Goal: Task Accomplishment & Management: Complete application form

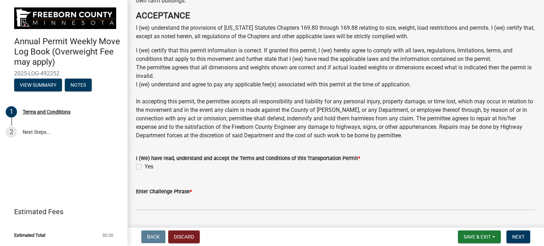
scroll to position [531, 0]
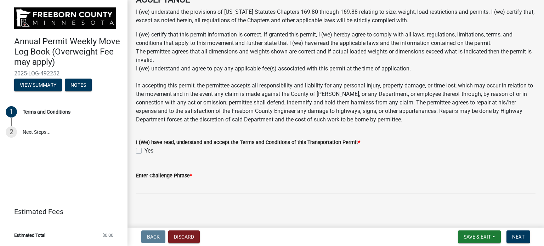
click at [145, 155] on label "Yes" at bounding box center [149, 151] width 9 height 9
click at [145, 151] on input "Yes" at bounding box center [147, 149] width 5 height 5
checkbox input "true"
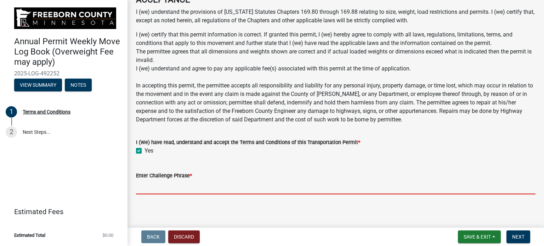
click at [156, 192] on input "Enter Challenge Phrase *" at bounding box center [336, 187] width 400 height 15
type input "[PERSON_NAME]"
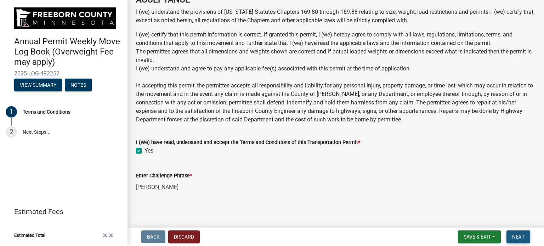
click at [519, 237] on span "Next" at bounding box center [518, 237] width 12 height 6
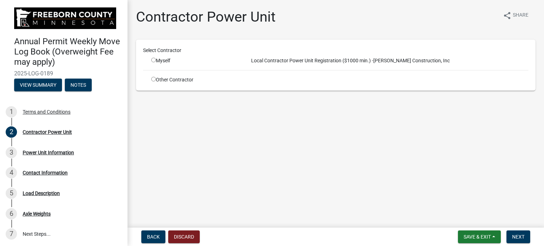
click at [154, 61] on input "radio" at bounding box center [153, 60] width 5 height 5
radio input "true"
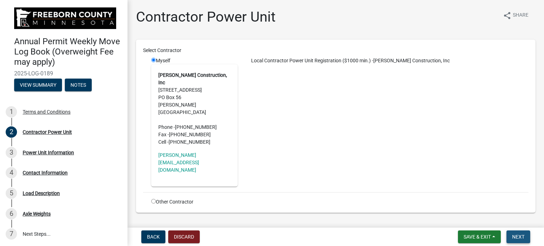
click at [517, 236] on span "Next" at bounding box center [518, 237] width 12 height 6
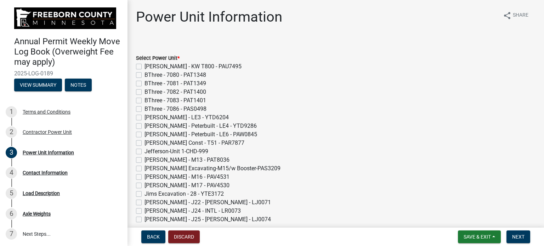
click at [145, 143] on label "[PERSON_NAME] Const - T51 - PAR7877" at bounding box center [195, 143] width 100 height 9
click at [145, 143] on input "[PERSON_NAME] Const - T51 - PAR7877" at bounding box center [147, 141] width 5 height 5
checkbox input "true"
checkbox input "false"
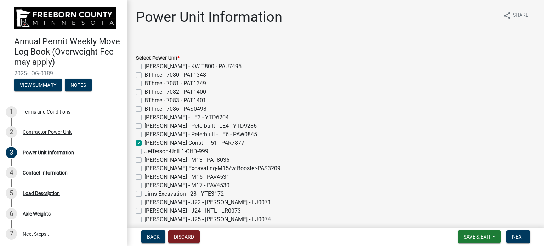
checkbox input "false"
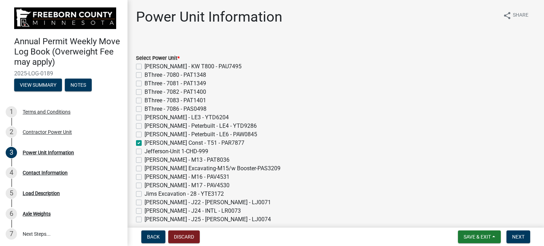
checkbox input "false"
checkbox input "true"
checkbox input "false"
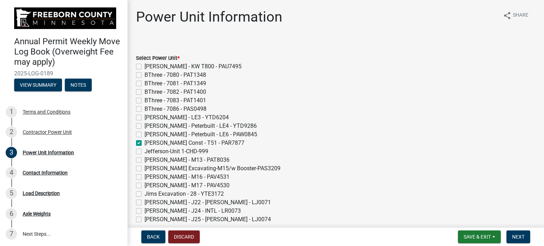
checkbox input "false"
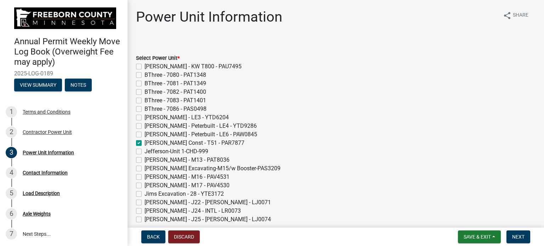
checkbox input "false"
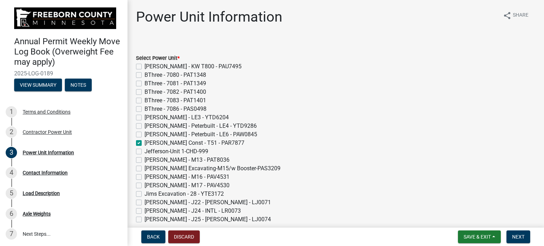
checkbox input "false"
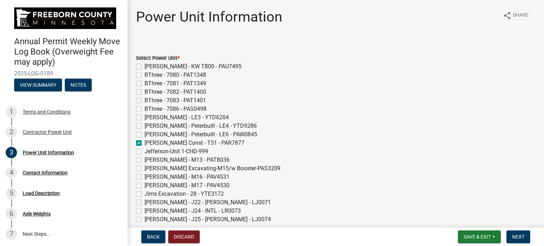
checkbox input "false"
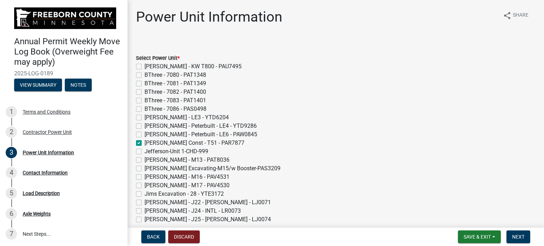
checkbox input "false"
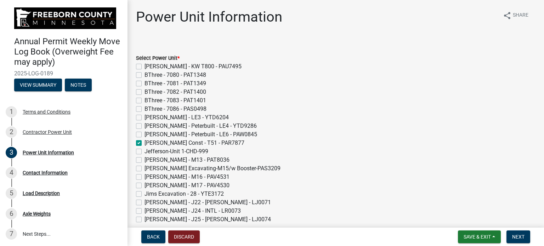
checkbox input "false"
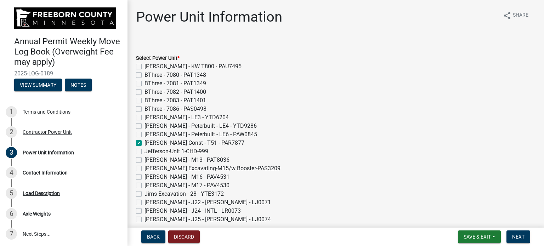
checkbox input "false"
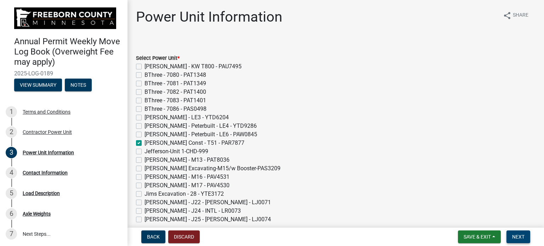
click at [512, 236] on span "Next" at bounding box center [518, 237] width 12 height 6
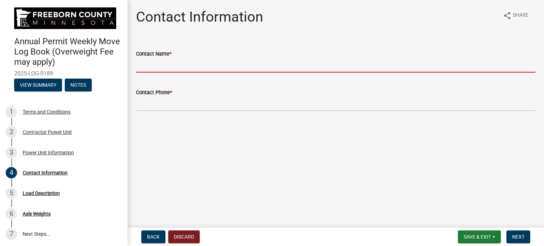
click at [155, 67] on input "Contact Name *" at bounding box center [336, 65] width 400 height 15
type input "[PERSON_NAME]"
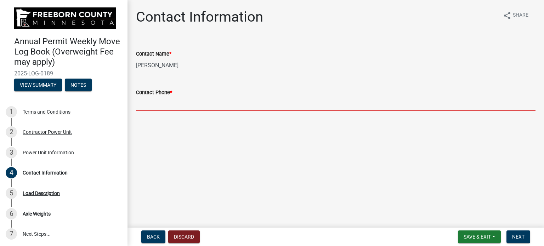
click at [174, 105] on input "Contact Phone *" at bounding box center [336, 104] width 400 height 15
type input "[PHONE_NUMBER]"
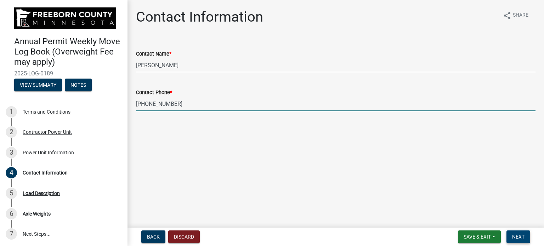
click at [515, 236] on span "Next" at bounding box center [518, 237] width 12 height 6
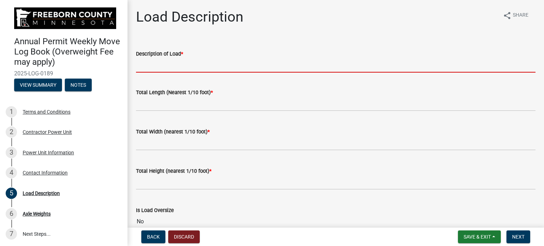
click at [159, 67] on input "Description of Load *" at bounding box center [336, 65] width 400 height 15
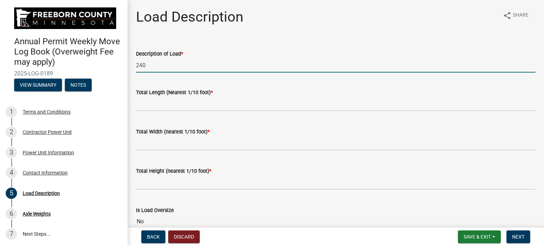
type input "240"
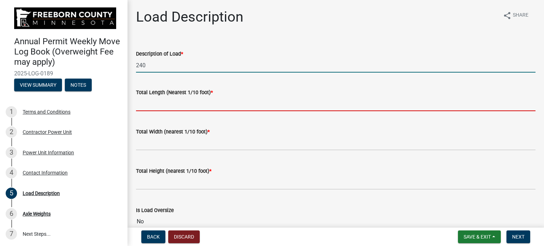
click at [166, 106] on input "text" at bounding box center [336, 104] width 400 height 15
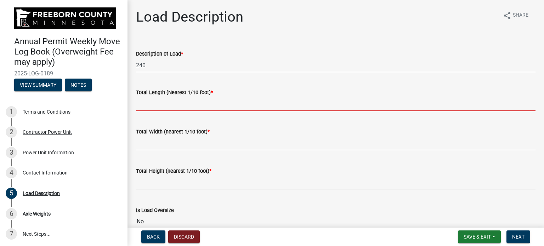
type input "85.0"
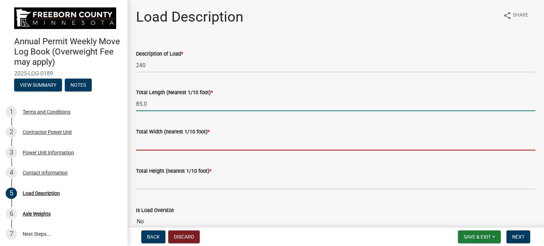
click at [152, 144] on input "text" at bounding box center [336, 143] width 400 height 15
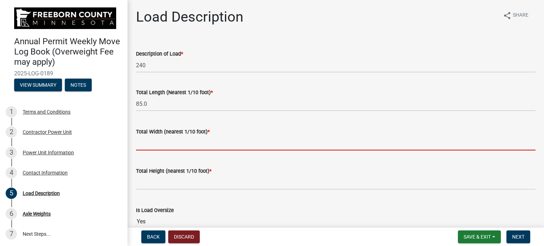
type input "11.0"
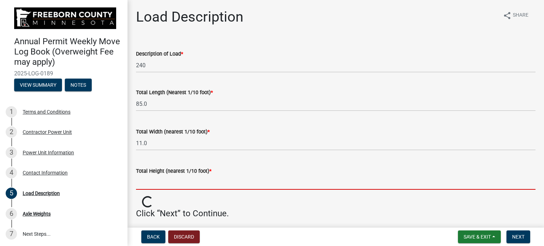
click at [156, 185] on input "text" at bounding box center [336, 182] width 400 height 15
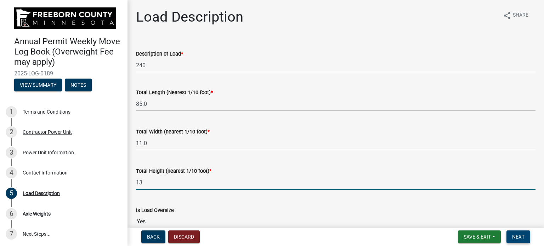
type input "13.0"
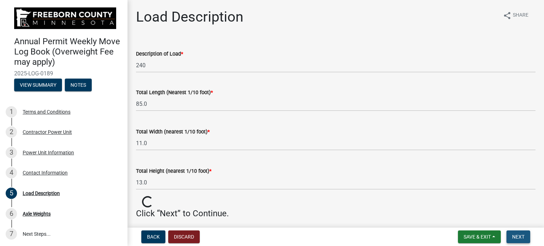
click at [527, 239] on button "Next" at bounding box center [519, 237] width 24 height 13
click at [523, 239] on span "Next" at bounding box center [518, 237] width 12 height 6
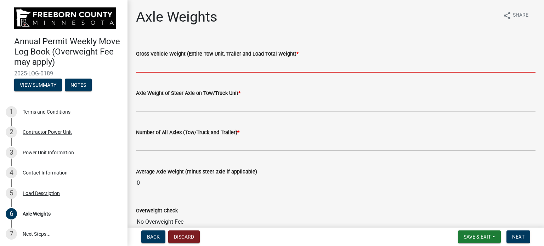
click at [152, 70] on input "text" at bounding box center [336, 65] width 400 height 15
type input "134000"
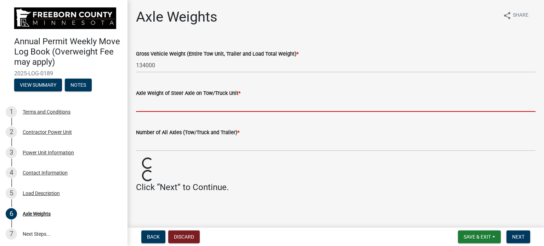
click at [160, 109] on input "text" at bounding box center [336, 104] width 400 height 15
type input "16571"
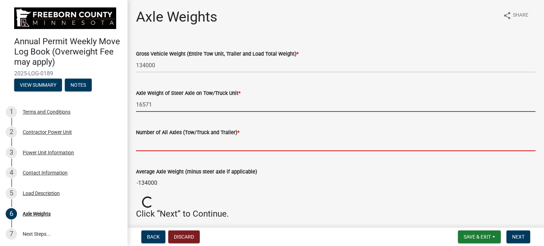
click at [167, 144] on input "text" at bounding box center [336, 144] width 400 height 15
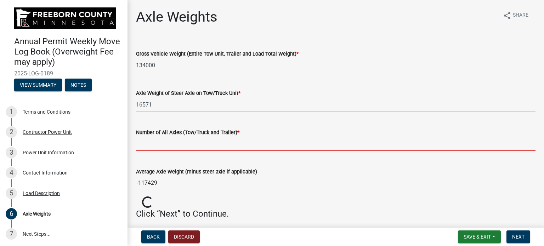
type input "8"
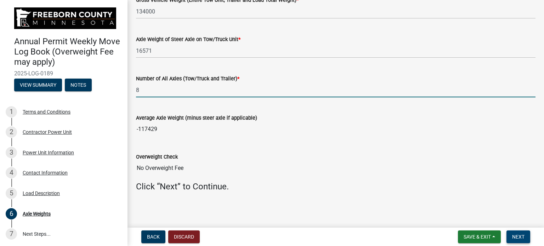
scroll to position [27, 0]
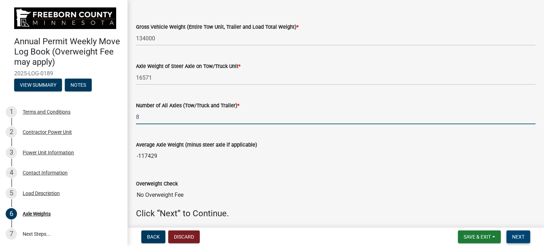
click at [512, 233] on button "Next" at bounding box center [519, 237] width 24 height 13
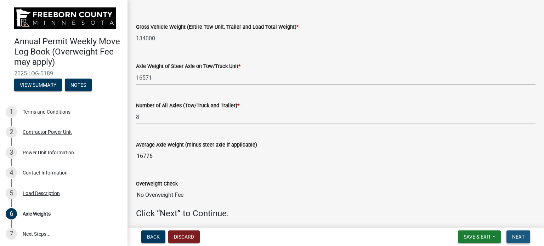
click at [516, 236] on span "Next" at bounding box center [518, 237] width 12 height 6
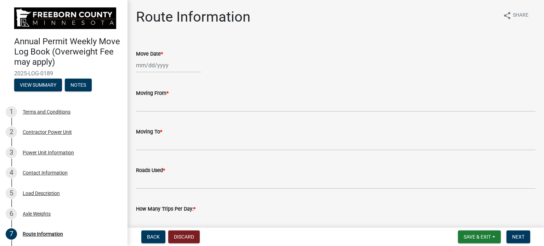
click at [143, 68] on div at bounding box center [168, 65] width 65 height 15
select select "10"
select select "2025"
click at [154, 125] on div "14" at bounding box center [154, 125] width 11 height 11
type input "[DATE]"
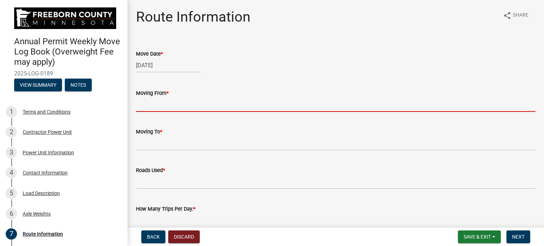
click at [150, 104] on input "Moving From *" at bounding box center [336, 104] width 400 height 15
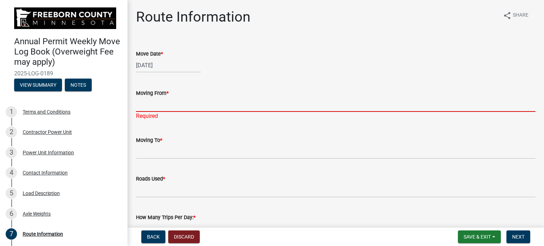
click at [146, 109] on input "Moving From *" at bounding box center [336, 104] width 400 height 15
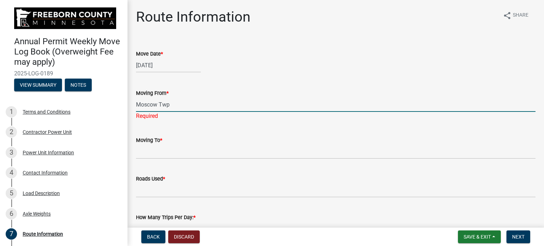
type input "Moscow Twp"
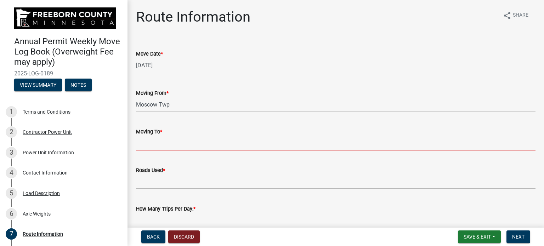
click at [148, 151] on wm-data-entity-input "Moving To *" at bounding box center [336, 137] width 400 height 39
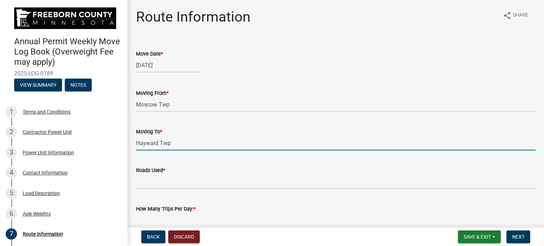
type input "Hayward Twp"
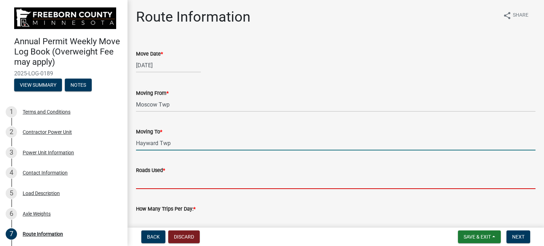
click at [151, 185] on input "Roads Used *" at bounding box center [336, 182] width 400 height 15
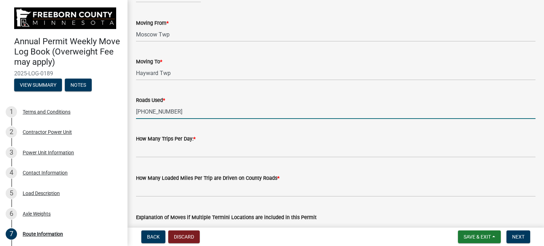
scroll to position [71, 0]
type input "[PHONE_NUMBER]"
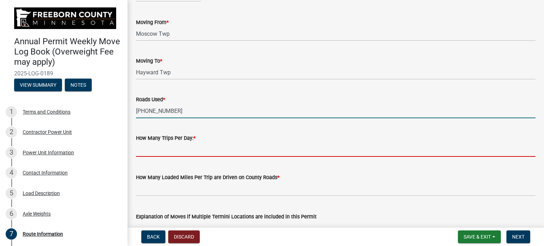
click at [151, 152] on input "text" at bounding box center [336, 149] width 400 height 15
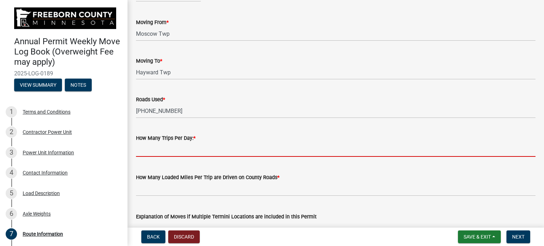
type input "1"
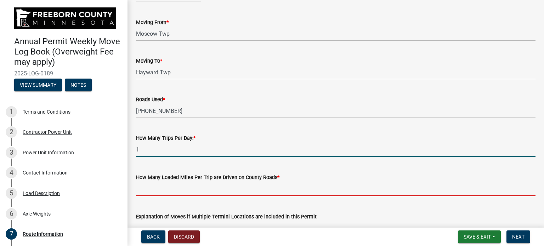
click at [145, 191] on input "text" at bounding box center [336, 189] width 400 height 15
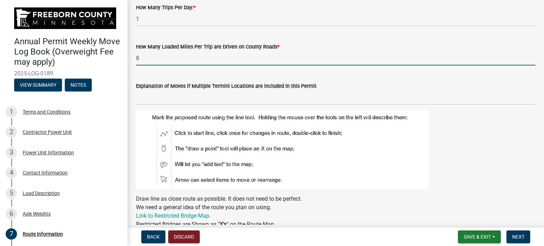
scroll to position [213, 0]
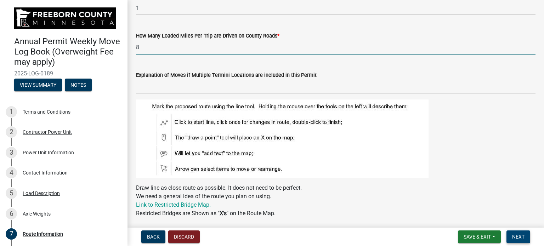
type input "8"
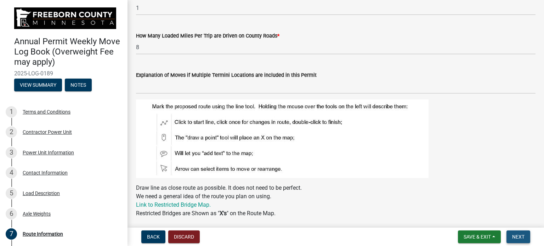
click at [522, 238] on span "Next" at bounding box center [518, 237] width 12 height 6
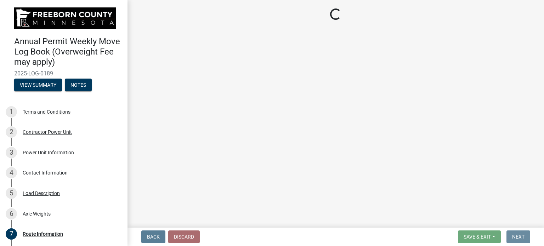
scroll to position [0, 0]
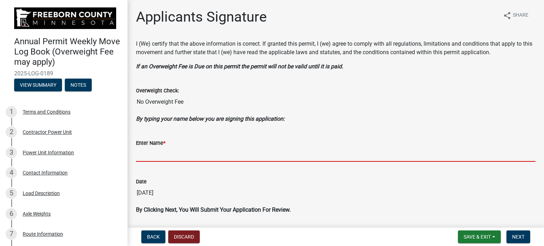
click at [184, 157] on input "Enter Name *" at bounding box center [336, 154] width 400 height 15
type input "[PERSON_NAME]"
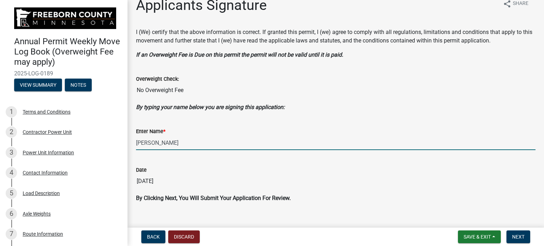
scroll to position [22, 0]
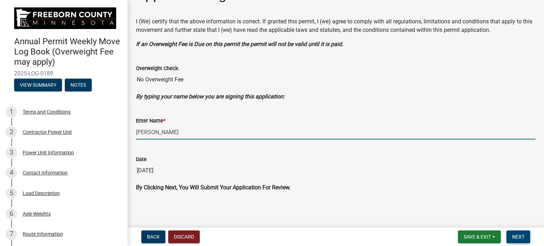
drag, startPoint x: 517, startPoint y: 238, endPoint x: 505, endPoint y: 238, distance: 12.0
click at [517, 238] on span "Next" at bounding box center [518, 237] width 12 height 6
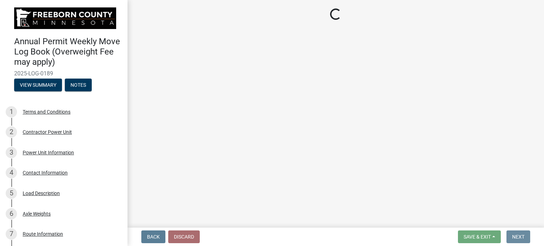
scroll to position [0, 0]
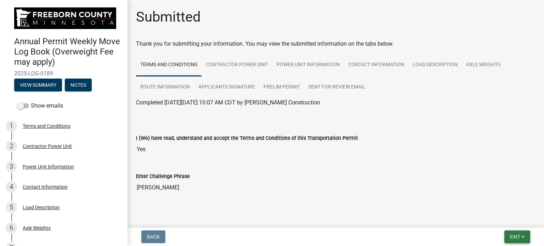
click at [508, 236] on button "Exit" at bounding box center [518, 237] width 26 height 13
click at [496, 221] on button "Save & Exit" at bounding box center [502, 218] width 57 height 17
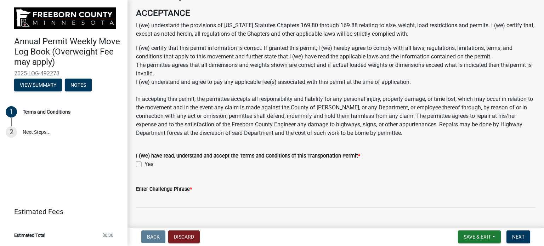
scroll to position [542, 0]
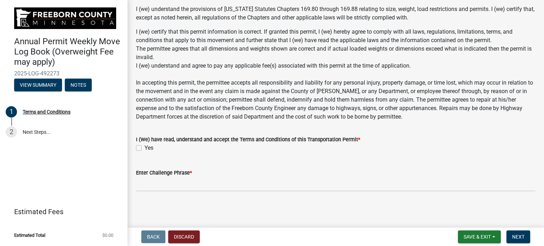
click at [145, 150] on label "Yes" at bounding box center [149, 148] width 9 height 9
click at [145, 148] on input "Yes" at bounding box center [147, 146] width 5 height 5
checkbox input "true"
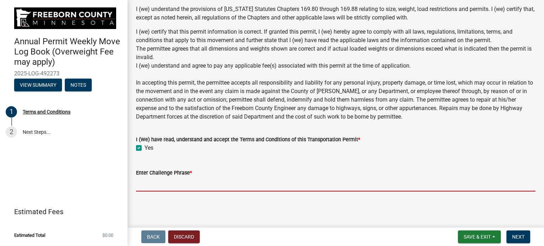
click at [159, 185] on input "Enter Challenge Phrase *" at bounding box center [336, 184] width 400 height 15
type input "[PERSON_NAME]"
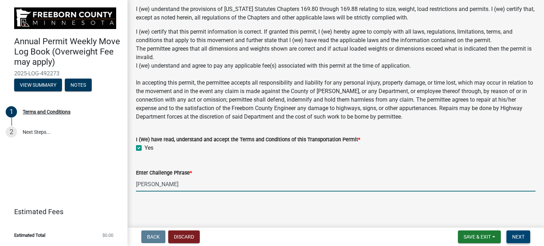
click at [517, 239] on span "Next" at bounding box center [518, 237] width 12 height 6
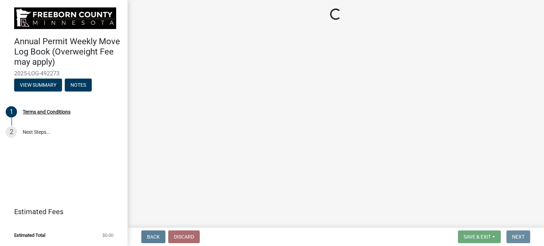
scroll to position [0, 0]
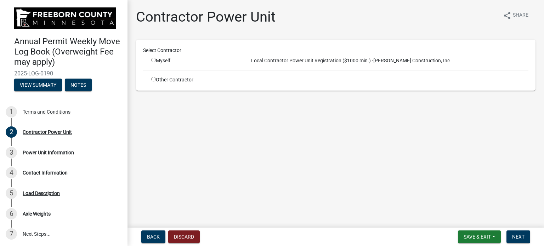
click at [154, 59] on input "radio" at bounding box center [153, 60] width 5 height 5
radio input "true"
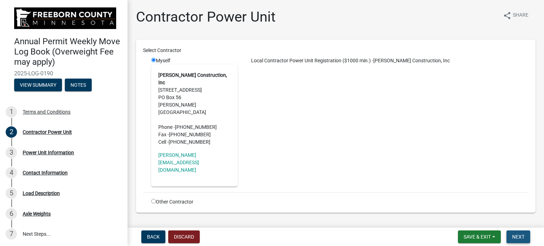
drag, startPoint x: 513, startPoint y: 239, endPoint x: 480, endPoint y: 222, distance: 36.9
click at [513, 239] on span "Next" at bounding box center [518, 237] width 12 height 6
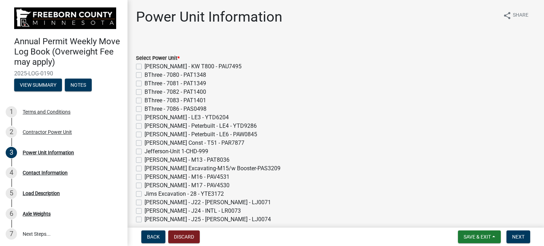
click at [145, 143] on label "[PERSON_NAME] Const - T51 - PAR7877" at bounding box center [195, 143] width 100 height 9
click at [145, 143] on input "[PERSON_NAME] Const - T51 - PAR7877" at bounding box center [147, 141] width 5 height 5
checkbox input "true"
checkbox input "false"
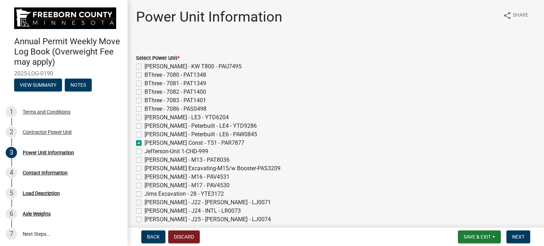
checkbox input "false"
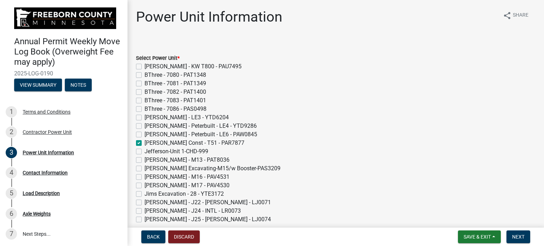
checkbox input "false"
checkbox input "true"
checkbox input "false"
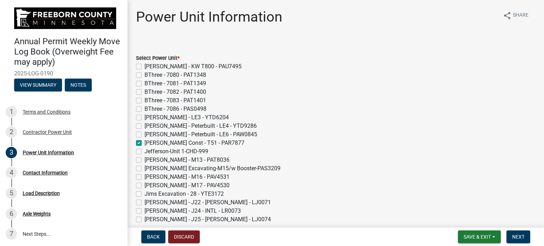
checkbox input "false"
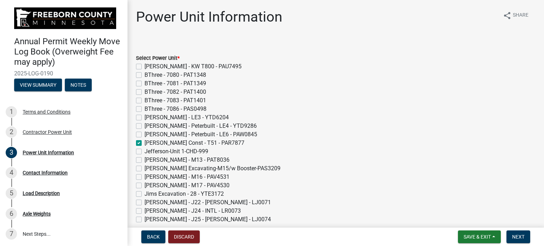
checkbox input "false"
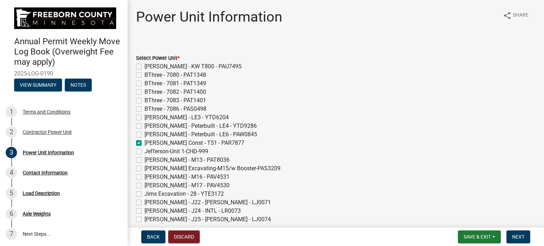
checkbox input "false"
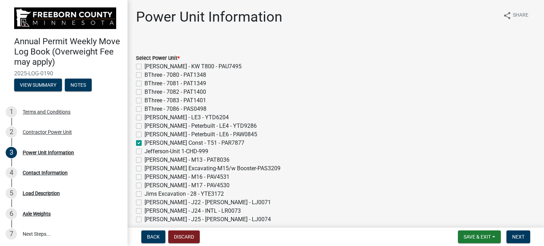
checkbox input "false"
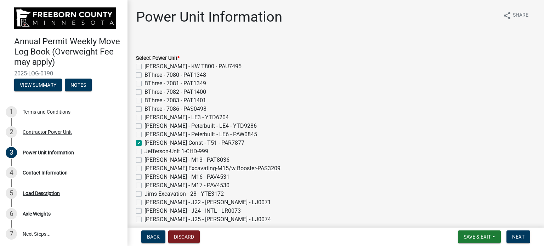
checkbox input "false"
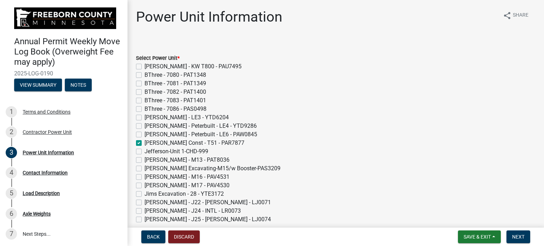
checkbox input "false"
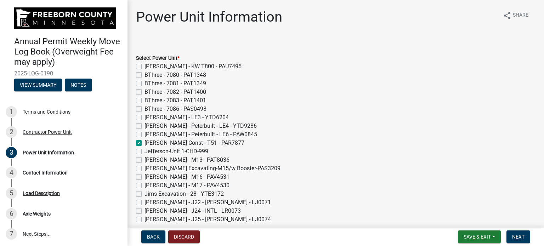
checkbox input "false"
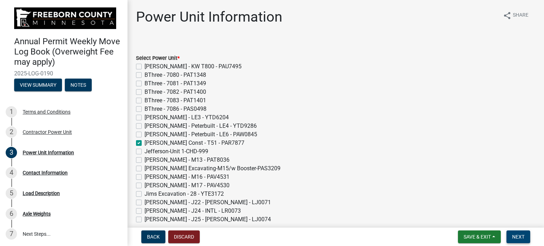
click at [524, 241] on button "Next" at bounding box center [519, 237] width 24 height 13
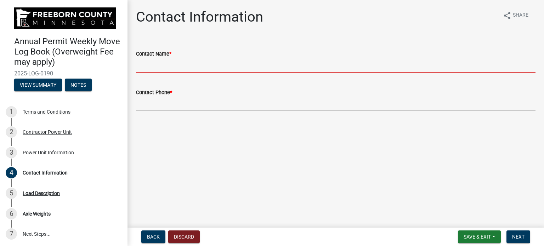
click at [163, 70] on input "Contact Name *" at bounding box center [336, 65] width 400 height 15
type input "[PERSON_NAME]"
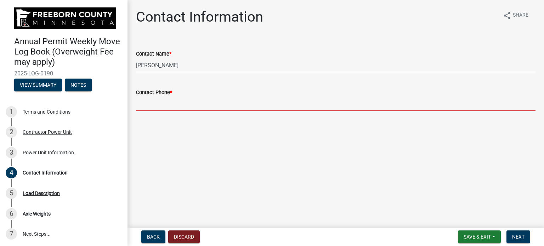
click at [169, 101] on input "Contact Phone *" at bounding box center [336, 104] width 400 height 15
type input "[PHONE_NUMBER]"
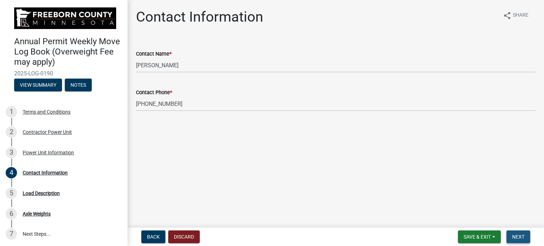
click at [512, 235] on span "Next" at bounding box center [518, 237] width 12 height 6
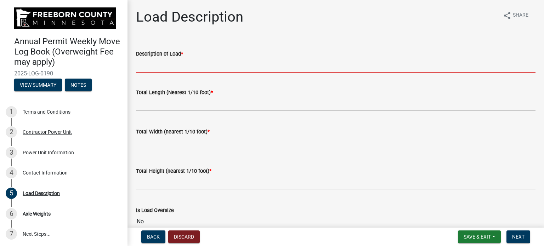
click at [149, 64] on input "Description of Load *" at bounding box center [336, 65] width 400 height 15
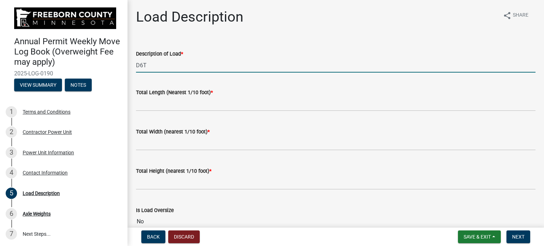
type input "D6T"
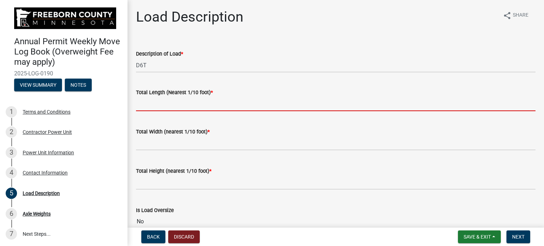
click at [146, 102] on input "text" at bounding box center [336, 104] width 400 height 15
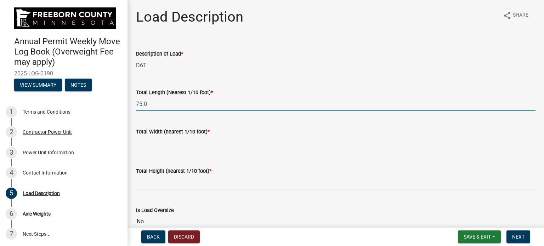
type input "75.0"
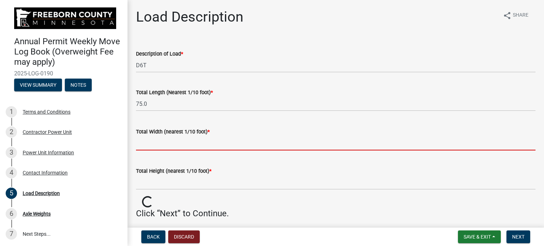
click at [150, 147] on input "text" at bounding box center [336, 143] width 400 height 15
type input "11.0"
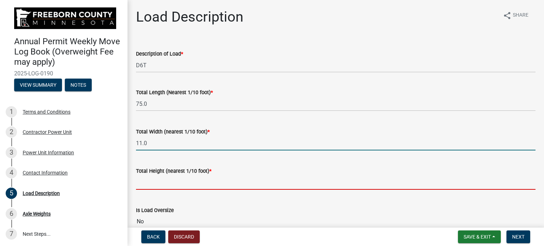
click at [162, 180] on input "text" at bounding box center [336, 182] width 400 height 15
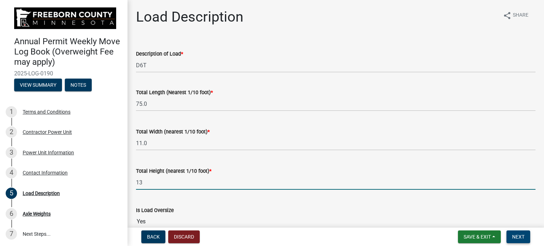
type input "13.0"
click at [516, 235] on span "Next" at bounding box center [518, 237] width 12 height 6
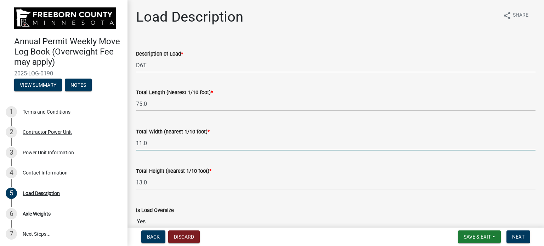
click at [166, 143] on input "11.0" at bounding box center [336, 143] width 400 height 15
drag, startPoint x: 133, startPoint y: 146, endPoint x: 125, endPoint y: 146, distance: 7.1
click at [125, 146] on div "Annual Permit Weekly Move Log Book (Overweight Fee may apply) 2025-LOG-0190 Vie…" at bounding box center [272, 123] width 544 height 246
type input "12.0"
click at [515, 235] on span "Next" at bounding box center [518, 237] width 12 height 6
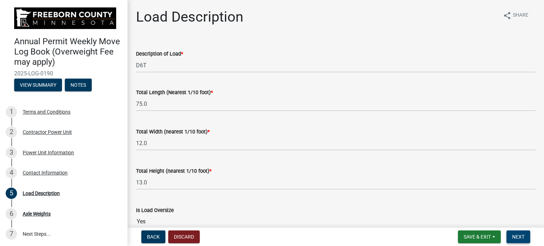
click at [517, 237] on span "Next" at bounding box center [518, 237] width 12 height 6
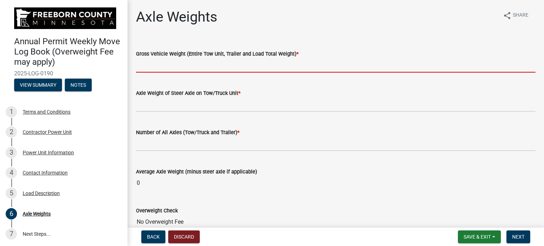
click at [185, 64] on input "text" at bounding box center [336, 65] width 400 height 15
type input "134000"
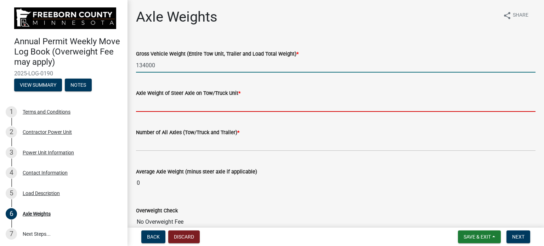
click at [170, 103] on input "text" at bounding box center [336, 104] width 400 height 15
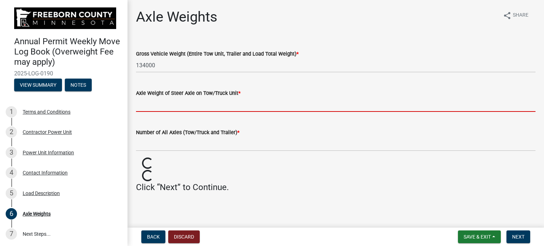
type input "16571"
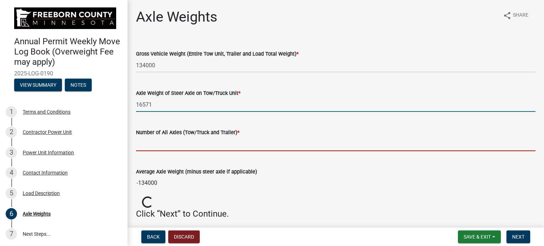
click at [162, 146] on input "text" at bounding box center [336, 144] width 400 height 15
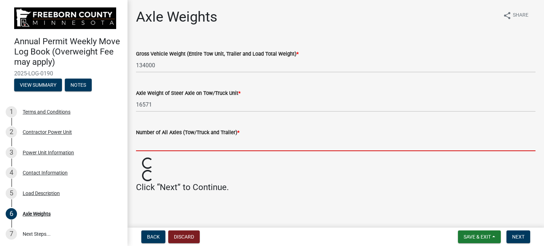
type input "8"
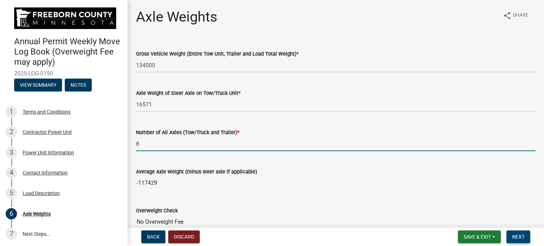
click at [517, 234] on span "Next" at bounding box center [518, 237] width 12 height 6
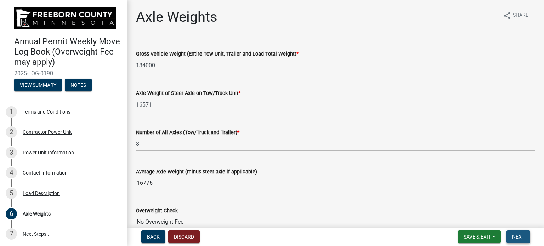
click at [519, 239] on span "Next" at bounding box center [518, 237] width 12 height 6
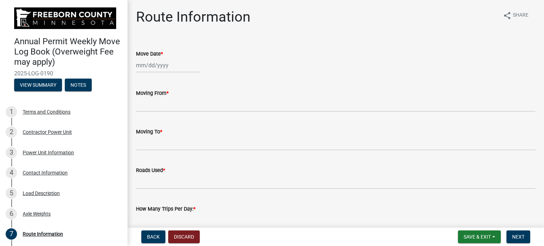
click at [162, 69] on div at bounding box center [168, 65] width 65 height 15
select select "10"
select select "2025"
click at [151, 126] on div "14" at bounding box center [154, 125] width 11 height 11
type input "[DATE]"
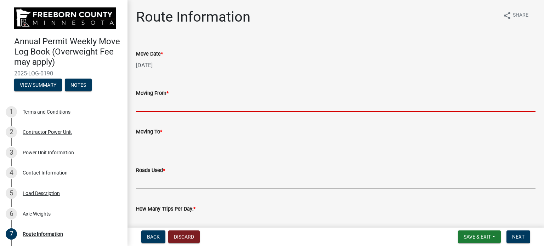
click at [145, 106] on input "Moving From *" at bounding box center [336, 104] width 400 height 15
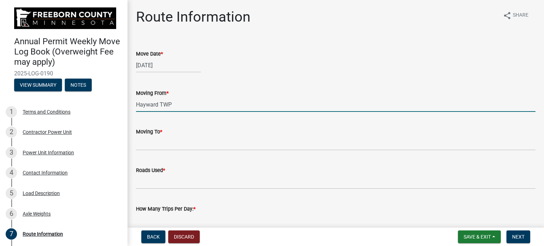
type input "Hayward TWP"
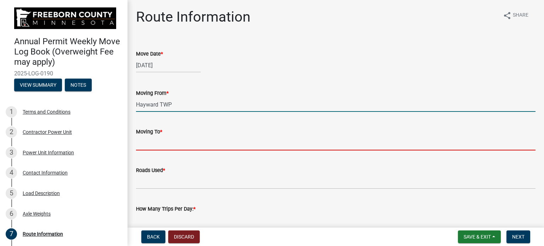
click at [140, 145] on input "Moving To *" at bounding box center [336, 143] width 400 height 15
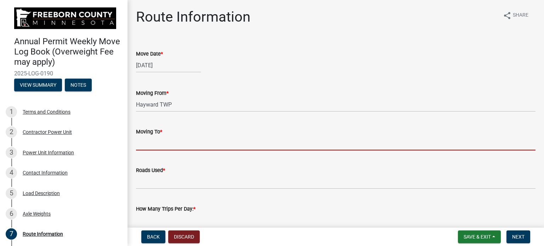
type input "Hayward Twp"
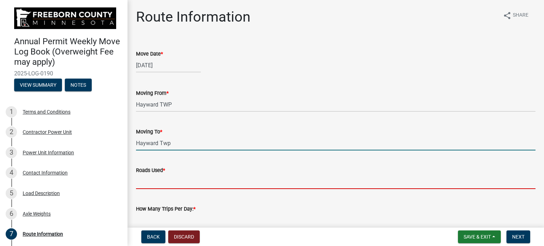
click at [139, 185] on input "Roads Used *" at bounding box center [336, 182] width 400 height 15
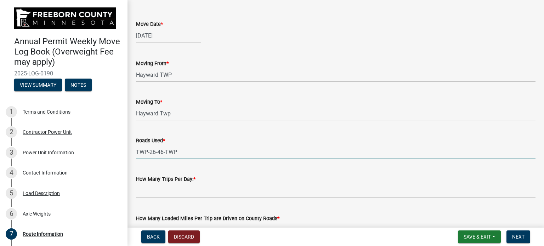
scroll to position [71, 0]
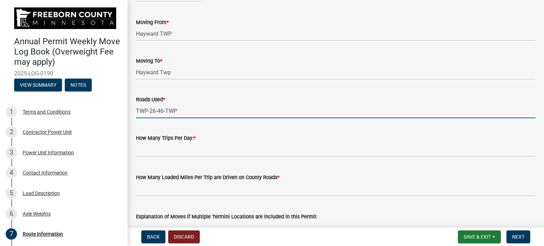
type input "TWP-26-46-TWP"
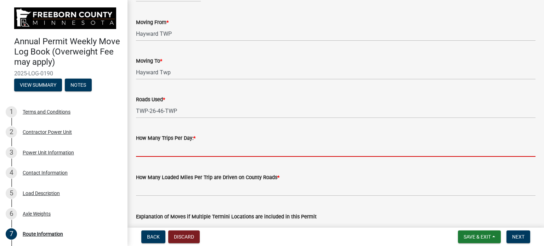
click at [145, 151] on input "text" at bounding box center [336, 149] width 400 height 15
type input "1"
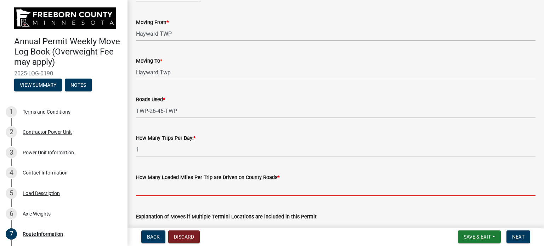
drag, startPoint x: 141, startPoint y: 187, endPoint x: 147, endPoint y: 187, distance: 6.8
click at [141, 187] on input "text" at bounding box center [336, 189] width 400 height 15
type input "4"
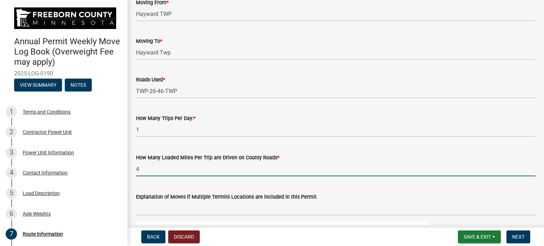
scroll to position [106, 0]
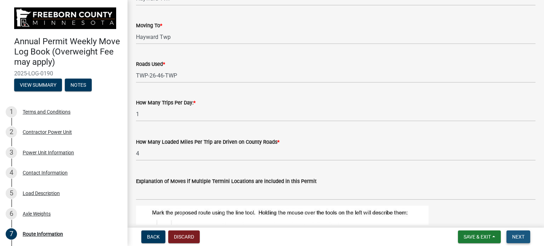
click at [521, 233] on button "Next" at bounding box center [519, 237] width 24 height 13
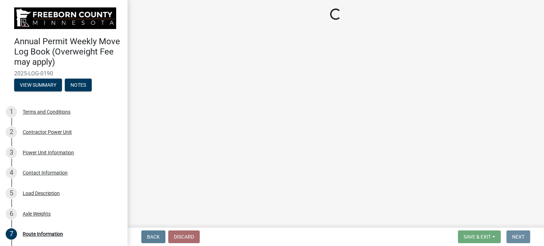
scroll to position [0, 0]
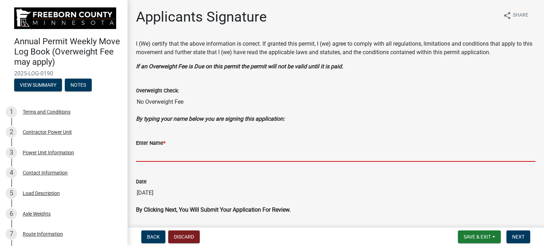
click at [167, 149] on input "Enter Name *" at bounding box center [336, 154] width 400 height 15
type input "[PERSON_NAME]"
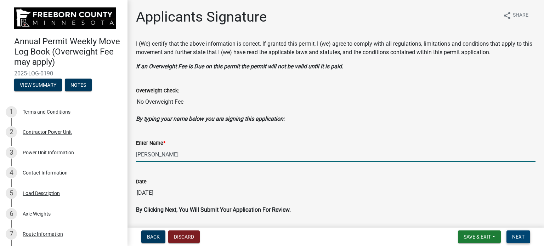
click at [517, 238] on span "Next" at bounding box center [518, 237] width 12 height 6
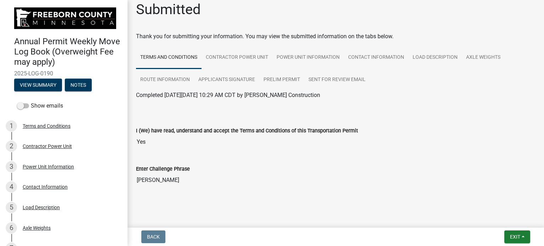
scroll to position [11, 0]
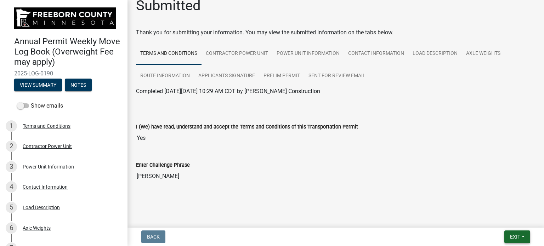
click at [511, 236] on span "Exit" at bounding box center [515, 237] width 10 height 6
click at [504, 222] on button "Save & Exit" at bounding box center [502, 218] width 57 height 17
